Goal: Information Seeking & Learning: Check status

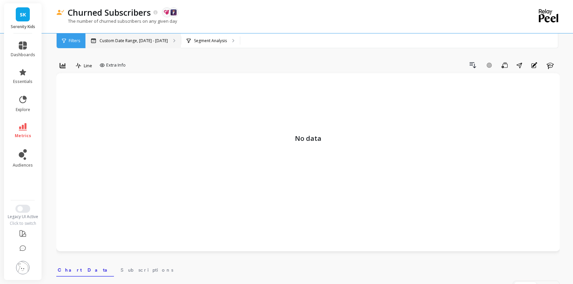
click at [156, 40] on p "Custom Date Range, May 1 - Oct 7" at bounding box center [133, 40] width 68 height 5
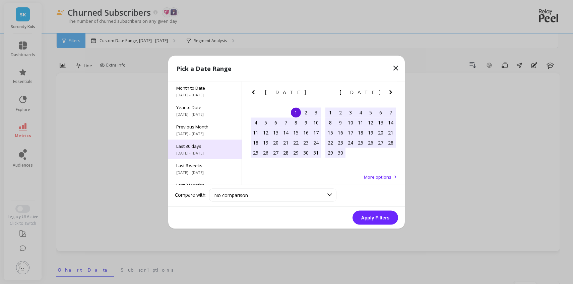
click at [199, 146] on span "Last 30 days" at bounding box center [204, 146] width 57 height 6
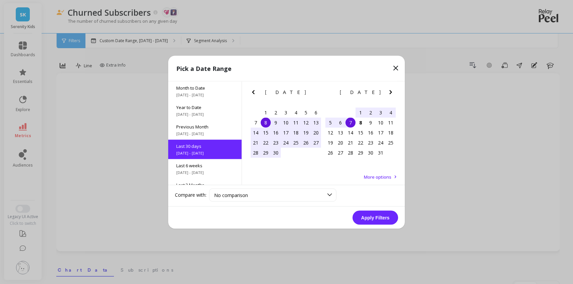
scroll to position [16, 0]
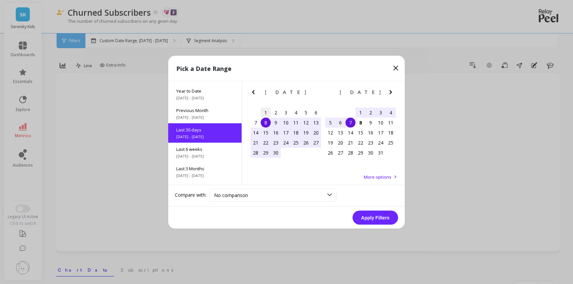
click at [270, 114] on div "1" at bounding box center [266, 113] width 10 height 10
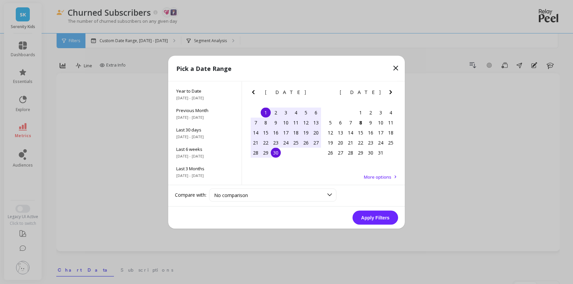
click at [279, 154] on div "30" at bounding box center [276, 153] width 10 height 10
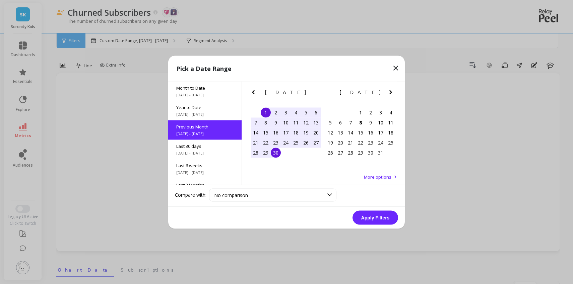
click at [379, 219] on button "Apply Filters" at bounding box center [375, 218] width 46 height 14
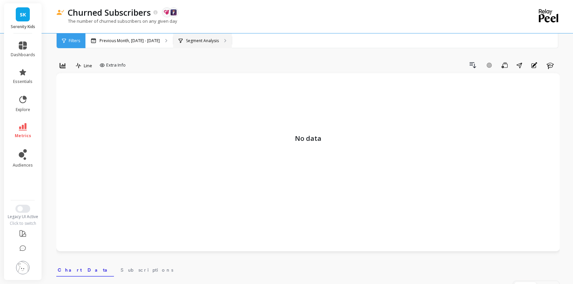
click at [190, 41] on p "Segment Analysis" at bounding box center [202, 40] width 33 height 5
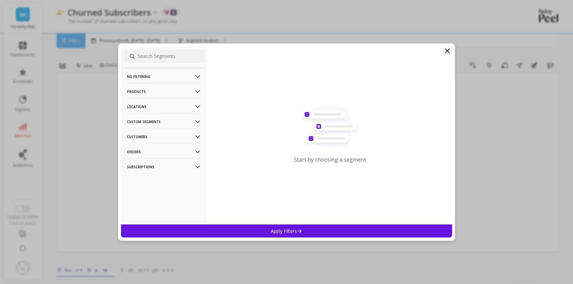
click at [172, 118] on p "Custom Segments" at bounding box center [164, 121] width 74 height 17
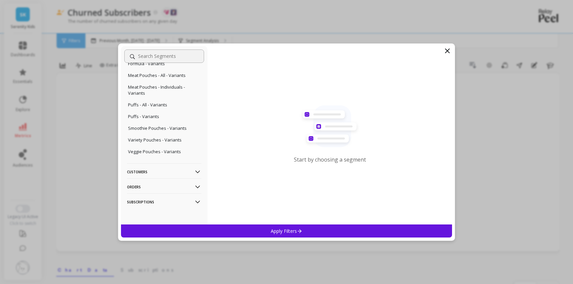
scroll to position [130, 0]
click at [159, 198] on p "Subscriptions" at bounding box center [164, 201] width 74 height 17
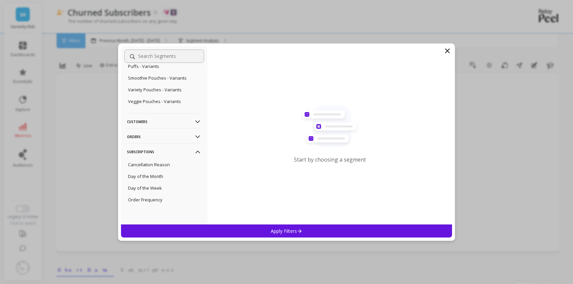
scroll to position [184, 0]
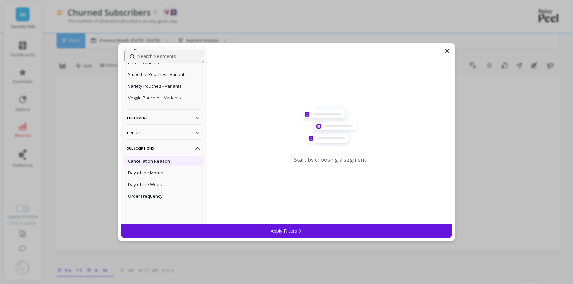
click at [150, 157] on div "Cancellation Reason" at bounding box center [164, 161] width 80 height 11
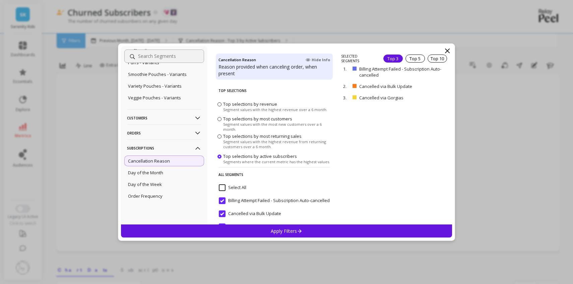
click at [208, 231] on div "Apply Filters" at bounding box center [286, 231] width 331 height 13
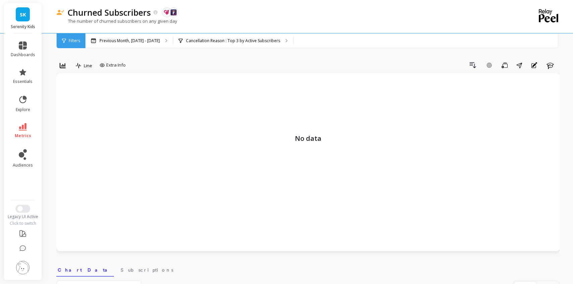
click at [24, 16] on span "SK" at bounding box center [23, 15] width 6 height 8
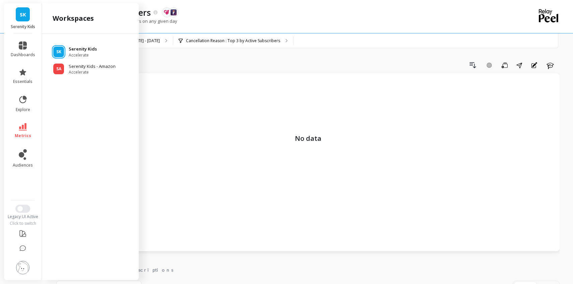
click at [74, 50] on p "Serenity Kids" at bounding box center [83, 49] width 28 height 7
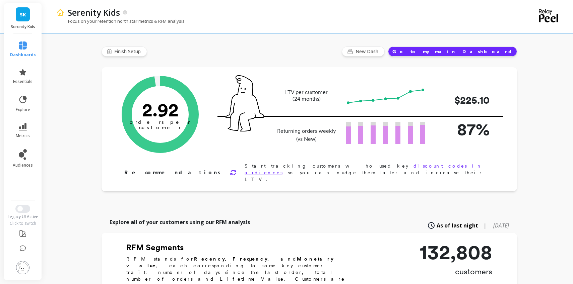
click at [466, 53] on button "Go to my main Dashboard" at bounding box center [452, 52] width 129 height 10
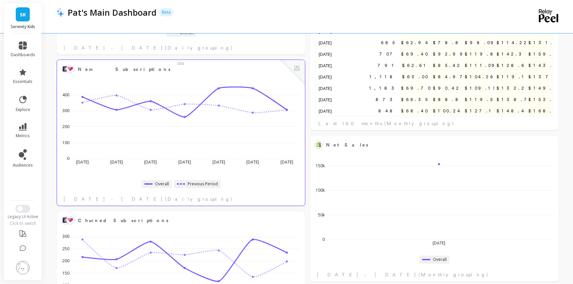
scroll to position [176, 0]
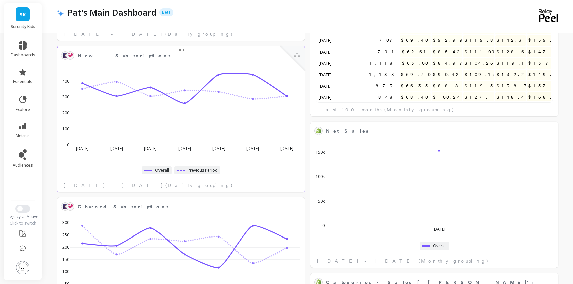
click at [300, 158] on div "Oct 1 2025 Oct 2 Oct 3 Oct 4 Oct 5 Oct 6 Oct 7 0 100 200 300 400" at bounding box center [181, 111] width 244 height 98
click at [297, 54] on button at bounding box center [297, 55] width 8 height 9
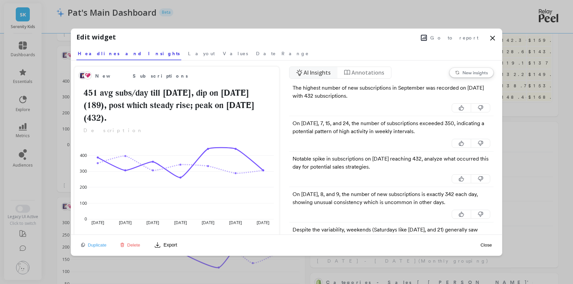
click at [451, 39] on button "Go to report" at bounding box center [450, 37] width 62 height 9
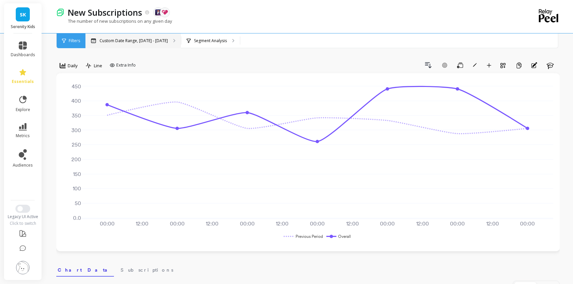
click at [137, 38] on p "Custom Date Range, Oct 1 - Oct 7" at bounding box center [133, 40] width 68 height 5
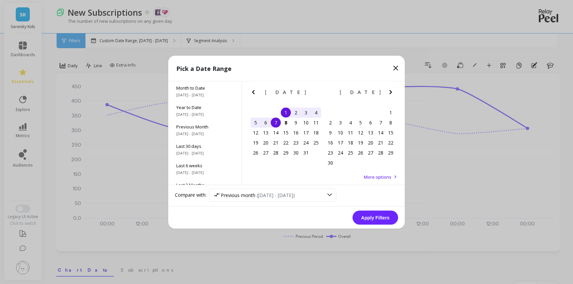
click at [253, 90] on icon "Previous Month" at bounding box center [253, 92] width 2 height 4
click at [268, 111] on div "1" at bounding box center [266, 113] width 10 height 10
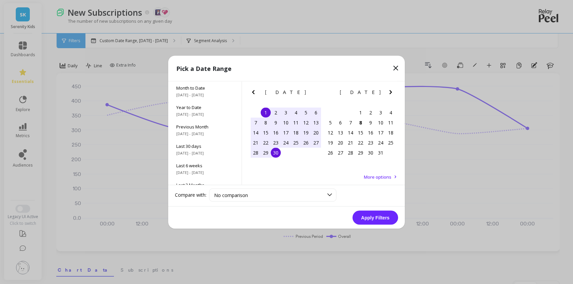
click at [275, 152] on div "30" at bounding box center [276, 153] width 10 height 10
click at [370, 218] on button "Apply Filters" at bounding box center [375, 218] width 46 height 14
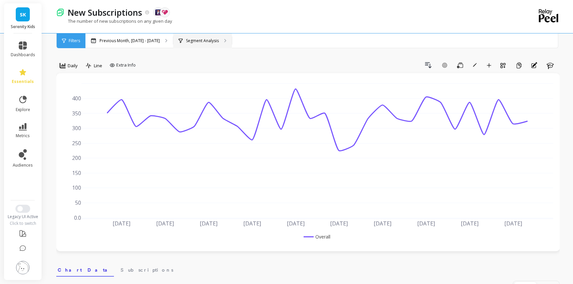
click at [215, 37] on div "Segment Analysis" at bounding box center [202, 40] width 59 height 15
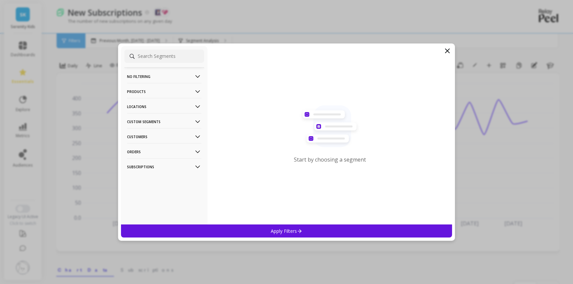
click at [195, 165] on icon at bounding box center [197, 166] width 7 height 7
click at [196, 151] on icon at bounding box center [197, 151] width 5 height 3
click at [197, 138] on icon at bounding box center [197, 136] width 7 height 7
click at [199, 120] on Segments-icon at bounding box center [197, 121] width 7 height 7
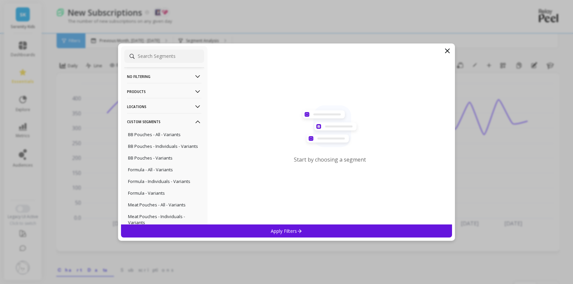
click at [200, 93] on icon at bounding box center [197, 91] width 7 height 7
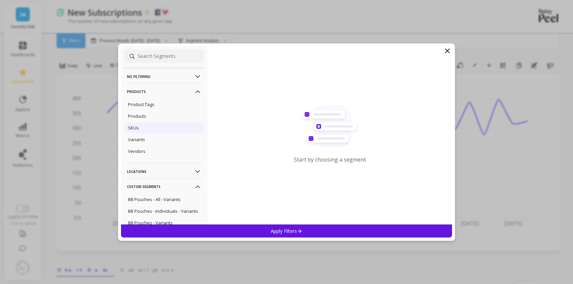
click at [136, 127] on p "SKUs" at bounding box center [133, 128] width 11 height 6
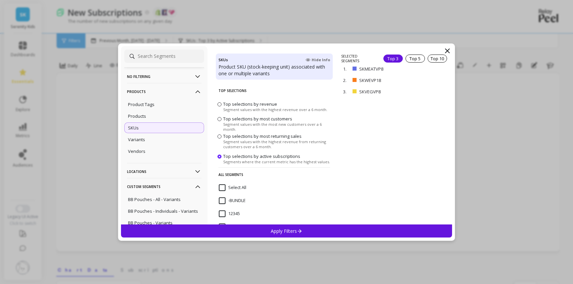
click at [223, 189] on input "Select All" at bounding box center [232, 188] width 27 height 7
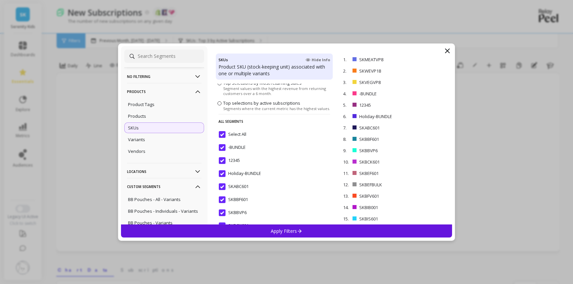
scroll to position [56, 0]
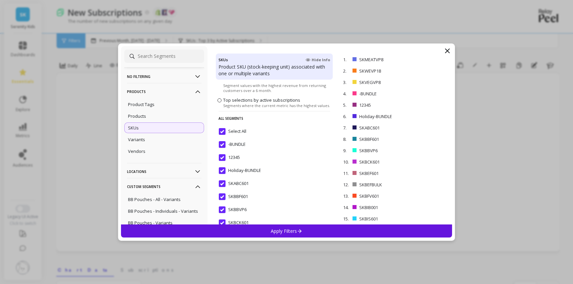
click at [221, 145] on input "-BUNDLE" at bounding box center [232, 144] width 27 height 7
click at [221, 157] on input "12345" at bounding box center [229, 157] width 21 height 7
click at [221, 168] on input "Holiday-BUNDLE" at bounding box center [240, 170] width 42 height 7
click at [254, 231] on div "Apply Filters" at bounding box center [286, 231] width 331 height 13
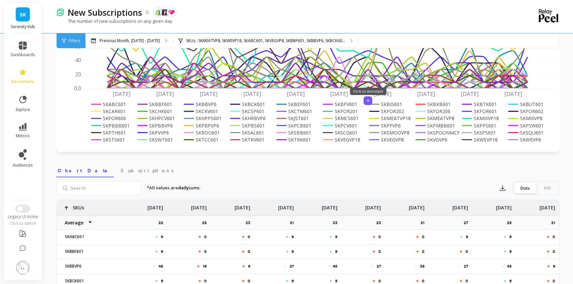
scroll to position [100, 0]
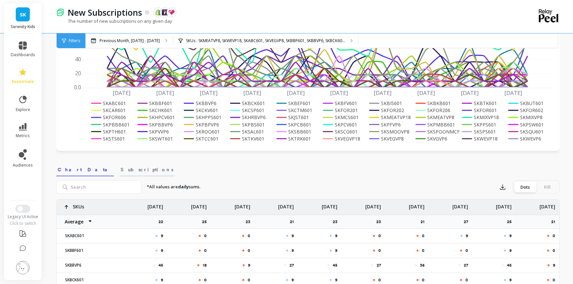
click at [121, 170] on span "Subscriptions" at bounding box center [147, 169] width 53 height 7
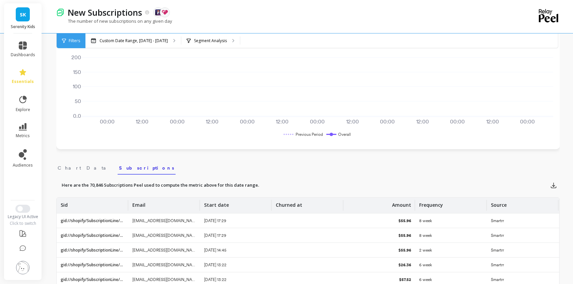
scroll to position [51, 0]
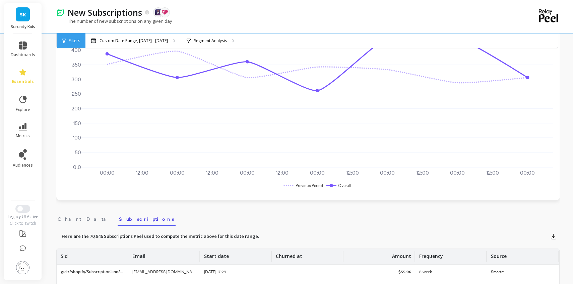
click at [34, 43] on li "dashboards" at bounding box center [23, 50] width 32 height 24
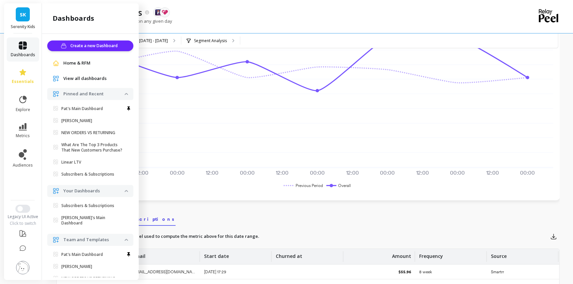
scroll to position [37, 0]
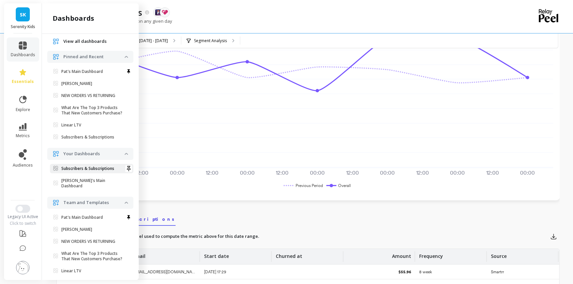
click at [88, 169] on p "Subscribers & Subscriptions" at bounding box center [87, 168] width 53 height 5
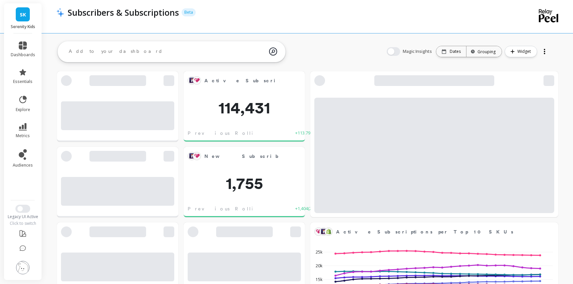
scroll to position [184, 234]
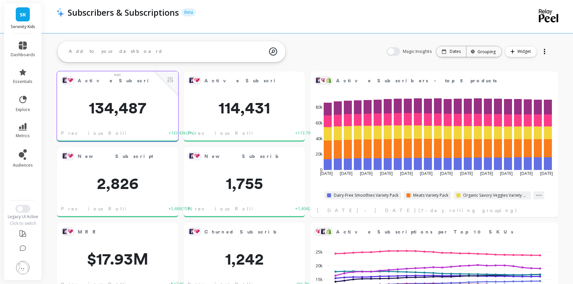
click at [113, 86] on div "Active Subscriptions Edit Widget & Insights" at bounding box center [117, 80] width 121 height 18
click at [70, 80] on object at bounding box center [70, 80] width 5 height 4
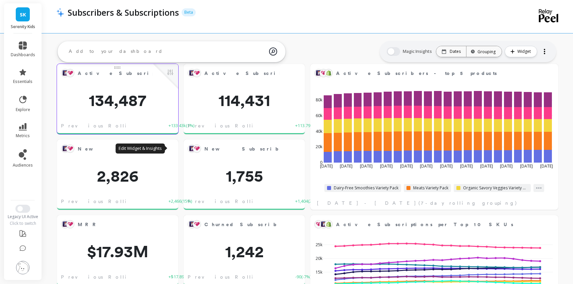
scroll to position [0, 0]
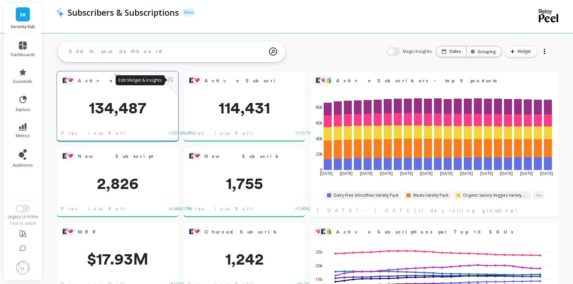
click at [171, 80] on button at bounding box center [170, 80] width 8 height 9
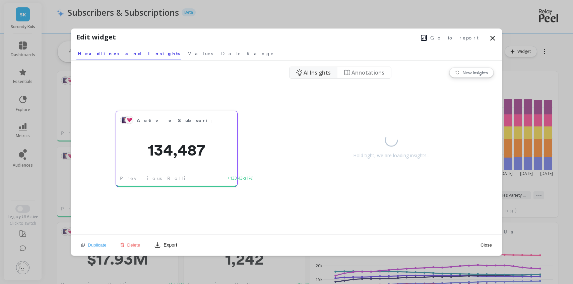
click at [205, 132] on div "Active Subscriptions 134,487 Previous Rolling 7-day +133.43k ( 1% )" at bounding box center [176, 149] width 121 height 76
click at [463, 37] on span "Go to report" at bounding box center [454, 37] width 48 height 7
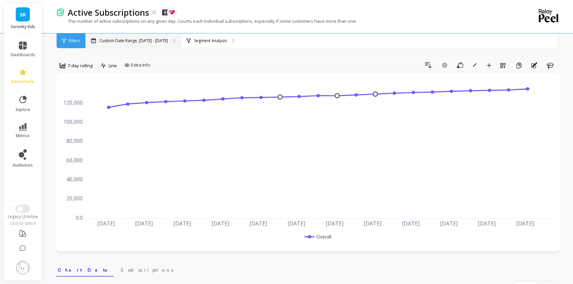
click at [158, 40] on p "Custom Date Range, [DATE] - [DATE]" at bounding box center [133, 40] width 68 height 5
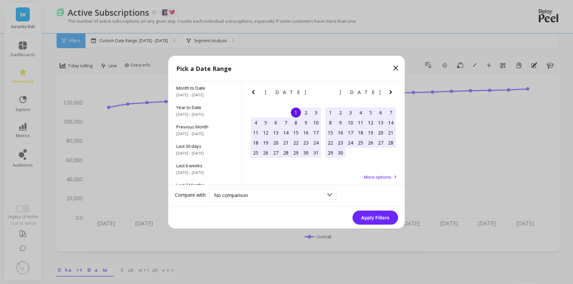
click at [390, 91] on icon "Next Month" at bounding box center [390, 92] width 2 height 4
click at [339, 110] on div "1" at bounding box center [340, 113] width 10 height 10
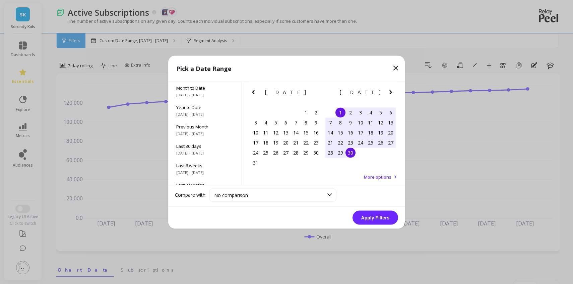
click at [351, 151] on div "30" at bounding box center [350, 153] width 10 height 10
click at [378, 219] on button "Apply Filters" at bounding box center [375, 218] width 46 height 14
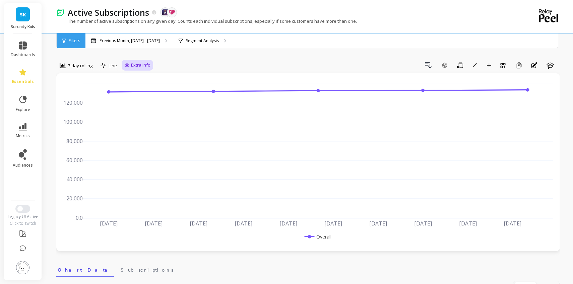
click at [131, 66] on span "Extra Info" at bounding box center [140, 65] width 19 height 7
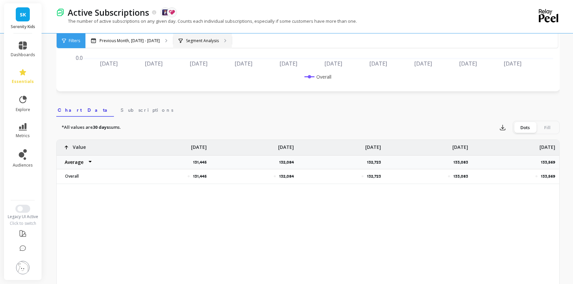
scroll to position [161, 0]
click at [121, 111] on span "Subscriptions" at bounding box center [147, 108] width 53 height 7
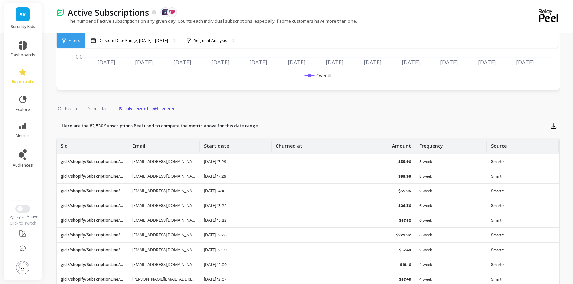
scroll to position [0, 0]
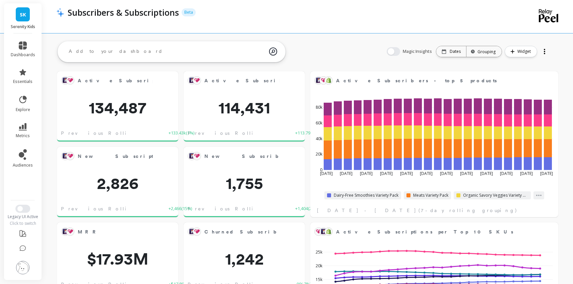
scroll to position [184, 234]
click at [236, 130] on div "Previous Rolling 7-day" at bounding box center [242, 133] width 108 height 7
click at [541, 52] on div at bounding box center [544, 51] width 9 height 11
click at [298, 81] on button at bounding box center [297, 80] width 8 height 9
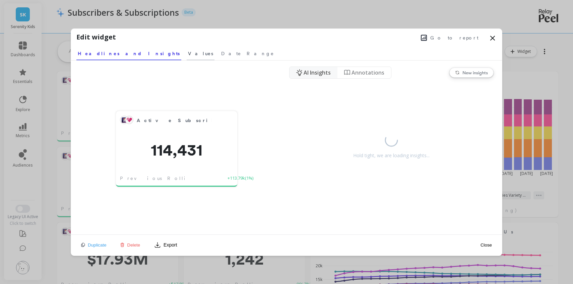
click at [188, 56] on span "Values" at bounding box center [200, 53] width 25 height 7
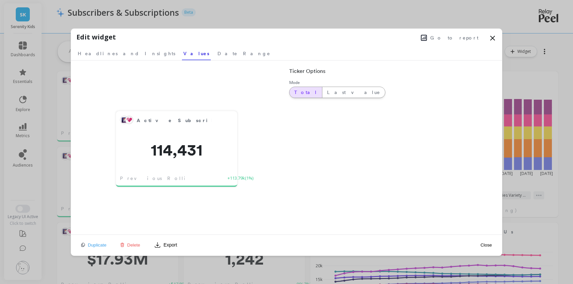
click at [303, 91] on span "Total" at bounding box center [305, 92] width 23 height 7
click at [322, 95] on div "Last value" at bounding box center [353, 92] width 63 height 11
click at [302, 94] on span "Total" at bounding box center [305, 92] width 23 height 7
click at [217, 54] on span "Date Range" at bounding box center [243, 53] width 53 height 7
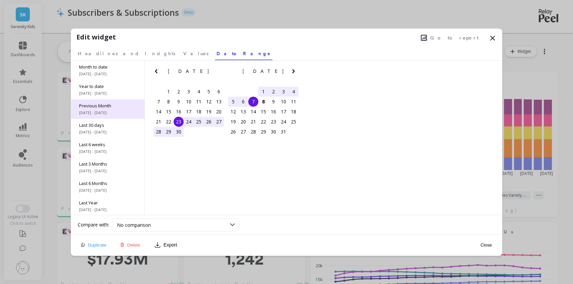
click at [123, 116] on div "Previous Month [DATE] - [DATE]" at bounding box center [107, 108] width 73 height 19
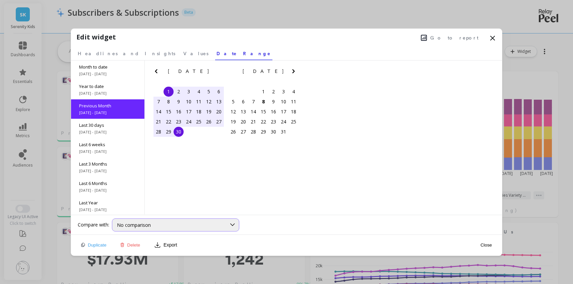
click at [210, 225] on div "No comparison" at bounding box center [171, 225] width 109 height 6
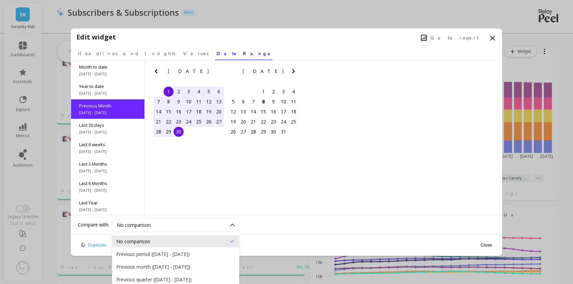
scroll to position [18, 0]
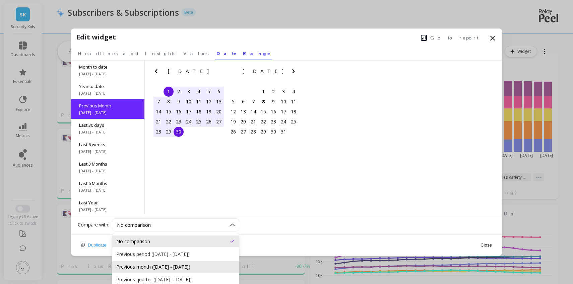
click at [198, 267] on div "Previous month ([DATE] - [DATE])" at bounding box center [175, 267] width 119 height 6
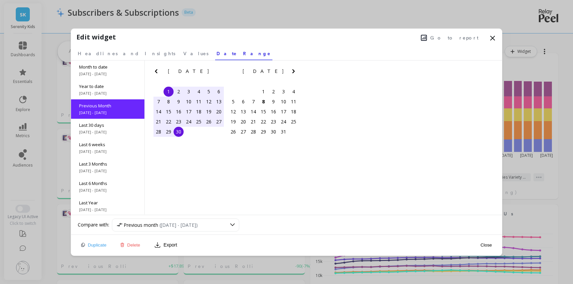
click at [485, 246] on button "Close" at bounding box center [485, 245] width 15 height 6
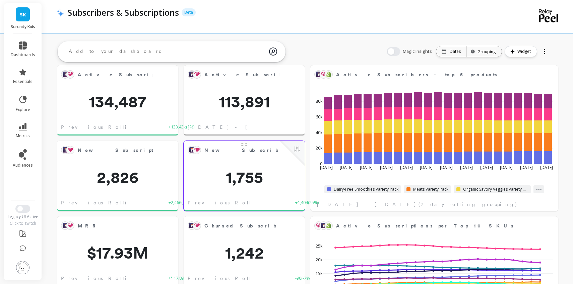
scroll to position [0, 0]
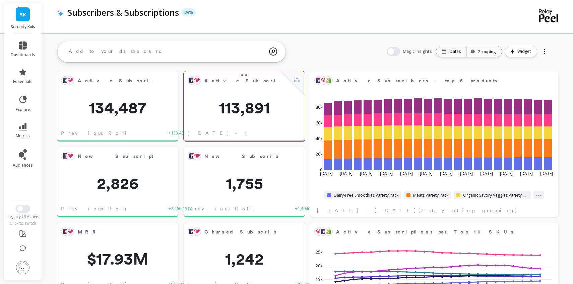
click at [274, 125] on div "Active Subscribers Edit Widget & Insights 113,891 [DATE] - [DATE]" at bounding box center [244, 106] width 121 height 70
click at [297, 81] on button at bounding box center [297, 80] width 8 height 9
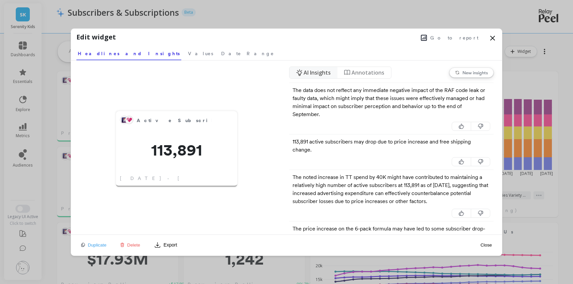
scroll to position [137, 0]
click at [494, 39] on icon at bounding box center [492, 38] width 8 height 8
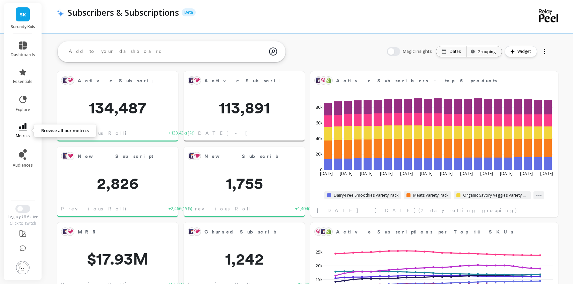
click at [21, 130] on icon at bounding box center [23, 126] width 8 height 7
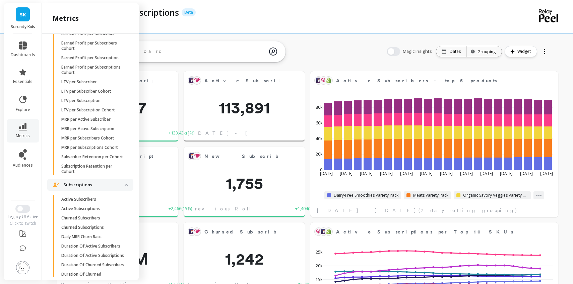
scroll to position [1179, 0]
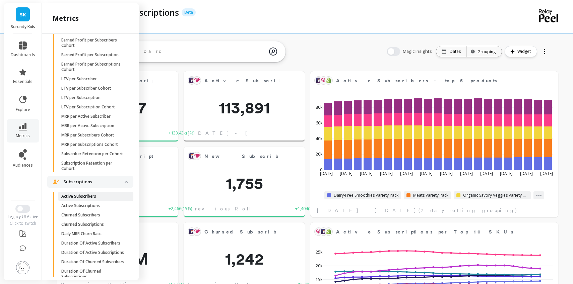
click at [86, 199] on p "Active Subscribers" at bounding box center [78, 196] width 35 height 5
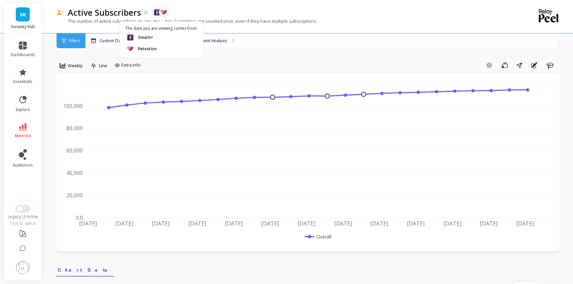
click at [163, 15] on div at bounding box center [164, 12] width 10 height 10
click at [142, 41] on p "Custom Date Range, [DATE] - [DATE]" at bounding box center [133, 40] width 68 height 5
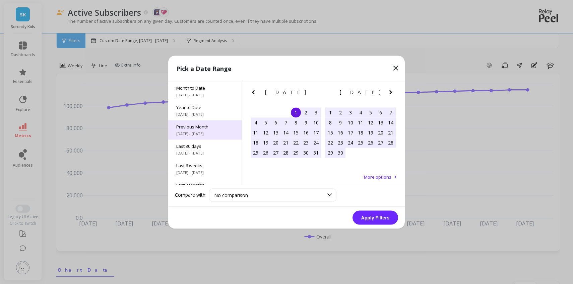
click at [187, 138] on div "Previous Month [DATE] - [DATE]" at bounding box center [204, 129] width 73 height 19
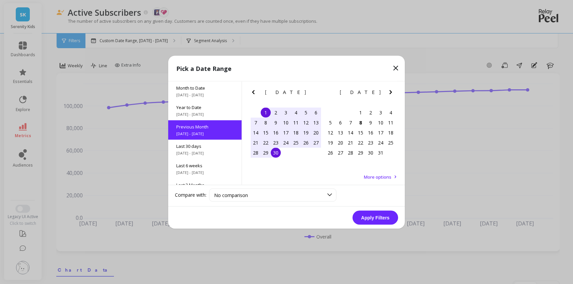
click at [362, 217] on button "Apply Filters" at bounding box center [375, 218] width 46 height 14
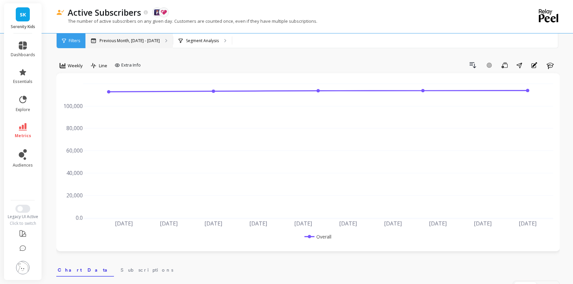
click at [118, 41] on p "Previous Month, [DATE] - [DATE]" at bounding box center [129, 40] width 60 height 5
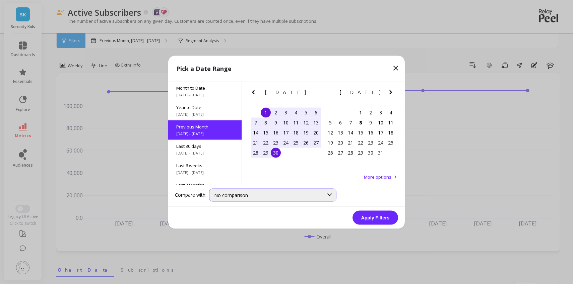
click at [239, 197] on span "No comparison" at bounding box center [231, 195] width 34 height 6
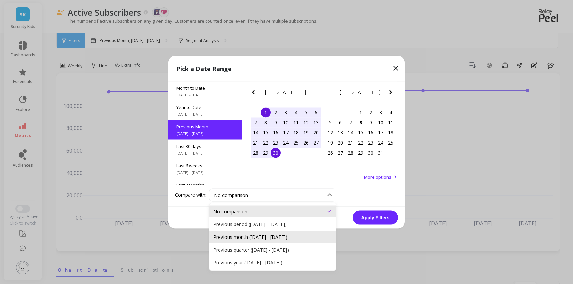
click at [241, 235] on div "Previous month ([DATE] - [DATE])" at bounding box center [272, 237] width 119 height 6
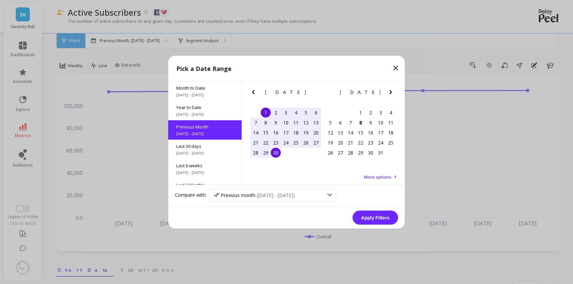
click at [363, 219] on button "Apply Filters" at bounding box center [375, 218] width 46 height 14
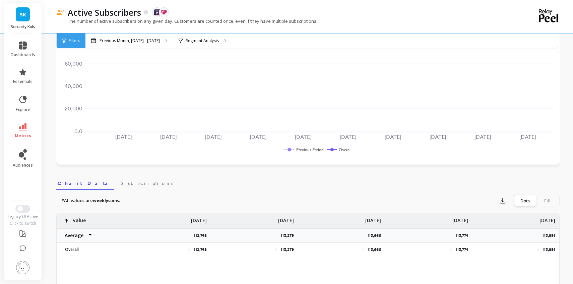
scroll to position [88, 0]
click at [554, 202] on div "Fill" at bounding box center [547, 199] width 22 height 11
click at [0, 0] on input "Dots Fill" at bounding box center [0, 0] width 0 height 0
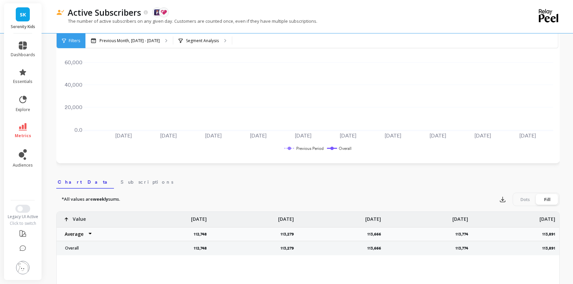
click at [529, 201] on div "Dots" at bounding box center [525, 199] width 22 height 11
click at [0, 0] on input "Dots Fill" at bounding box center [0, 0] width 0 height 0
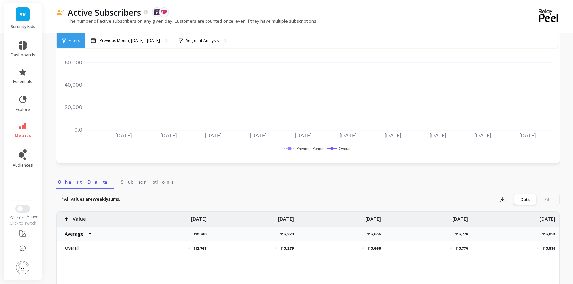
scroll to position [87, 0]
click at [119, 188] on link "Subscriptions" at bounding box center [146, 181] width 55 height 15
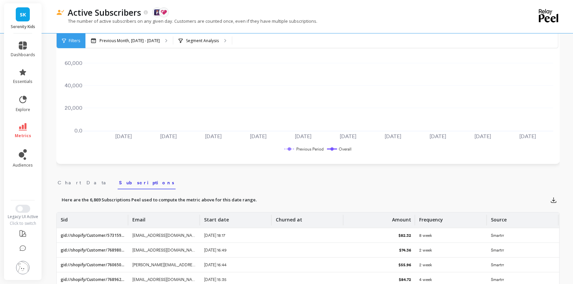
scroll to position [193, 0]
